Goal: Book appointment/travel/reservation

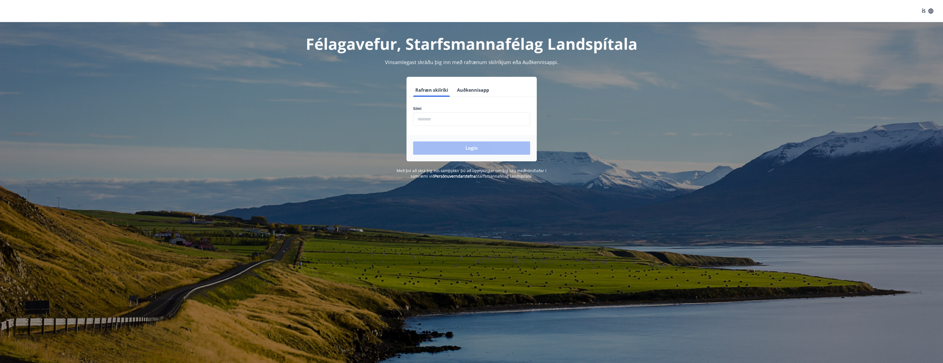
click at [445, 118] on input "phone" at bounding box center [471, 119] width 117 height 14
type input "********"
click at [467, 147] on button "Login" at bounding box center [471, 147] width 117 height 13
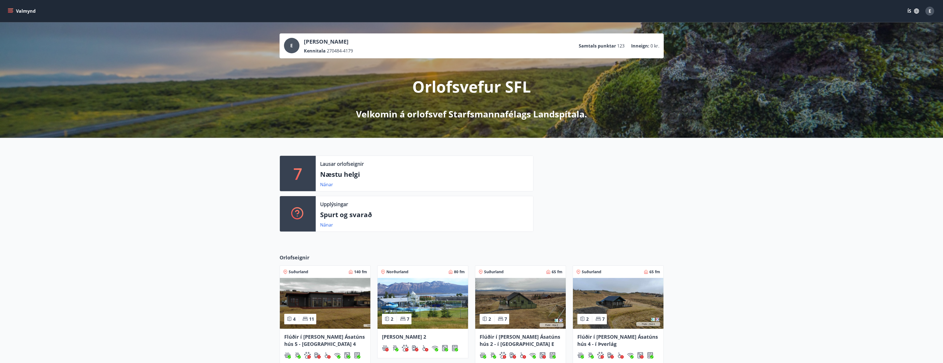
click at [9, 11] on icon "menu" at bounding box center [11, 11] width 6 height 6
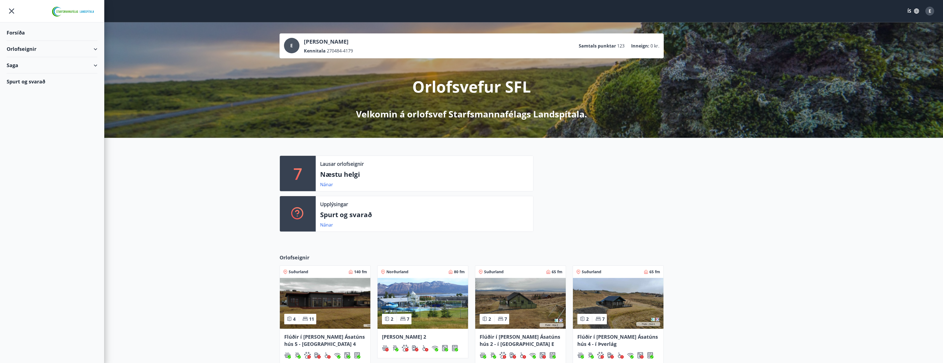
click at [95, 49] on div "Orlofseignir" at bounding box center [52, 49] width 91 height 16
click at [39, 73] on div "Bókunardagatal" at bounding box center [52, 75] width 82 height 12
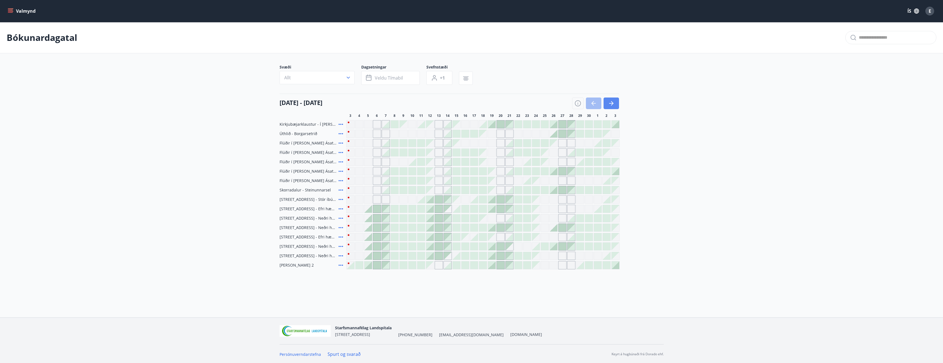
click at [609, 101] on icon "button" at bounding box center [611, 103] width 7 height 7
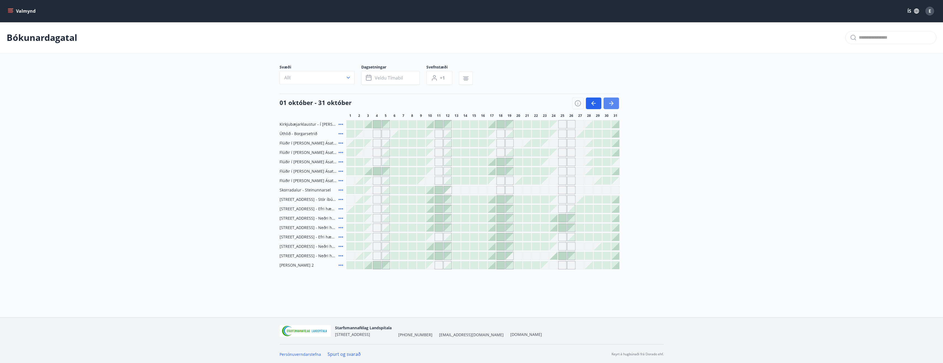
click at [615, 101] on button "button" at bounding box center [610, 103] width 15 height 12
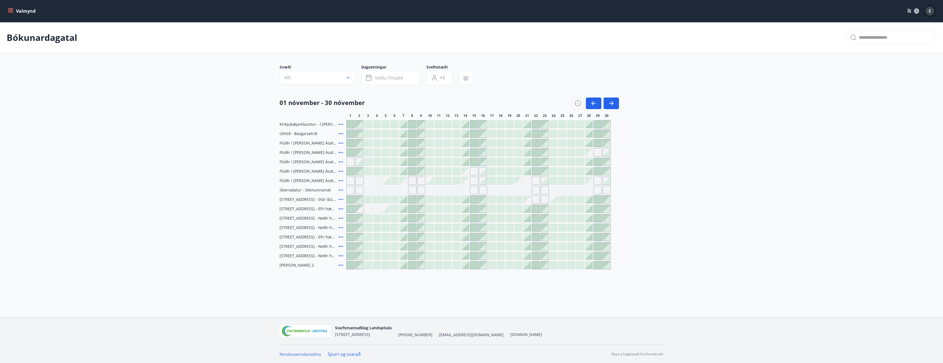
click at [933, 11] on div "E" at bounding box center [929, 11] width 9 height 9
click at [864, 99] on p "Útskráning" at bounding box center [888, 99] width 77 height 6
